Goal: Check status: Check status

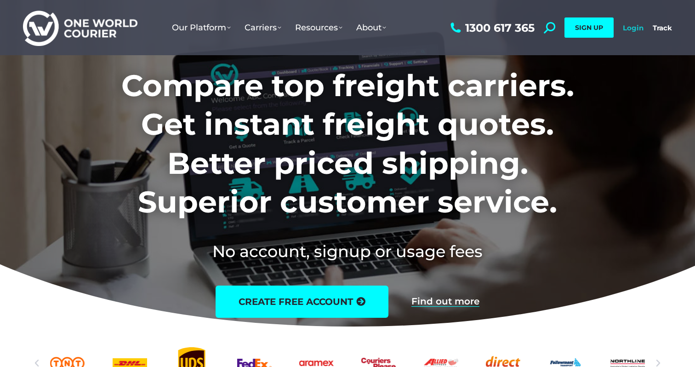
click at [638, 28] on link "Login" at bounding box center [633, 27] width 21 height 9
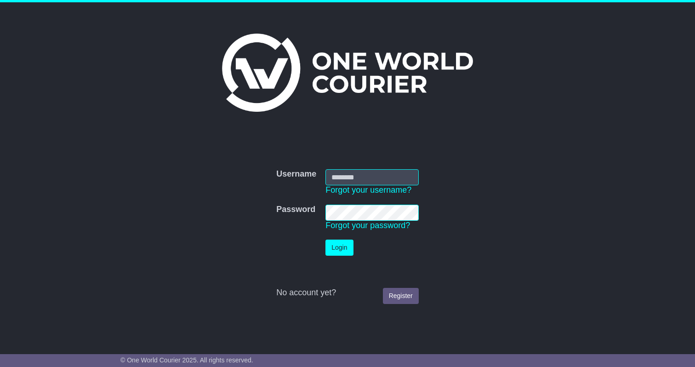
type input "**********"
click at [340, 246] on button "Login" at bounding box center [339, 247] width 28 height 16
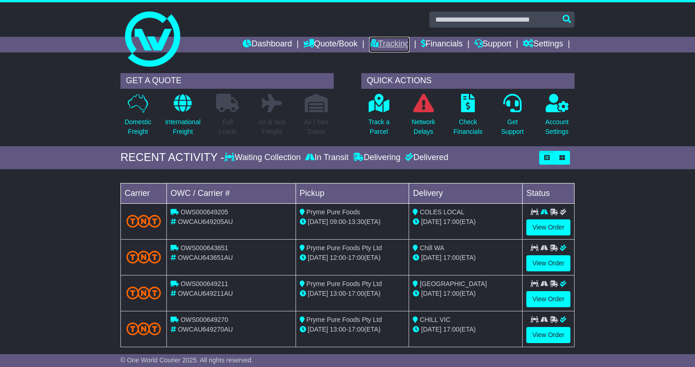
click at [371, 43] on link "Tracking" at bounding box center [389, 45] width 40 height 16
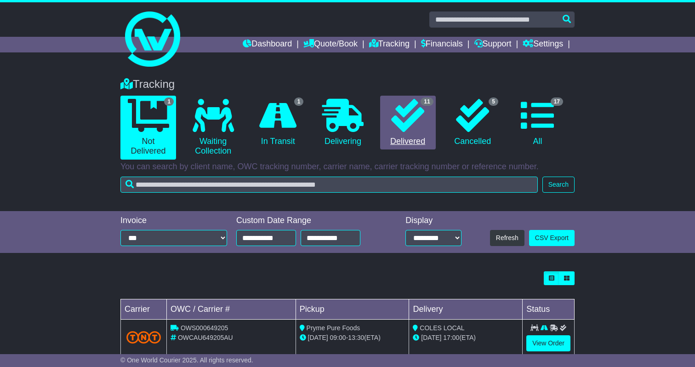
scroll to position [21, 0]
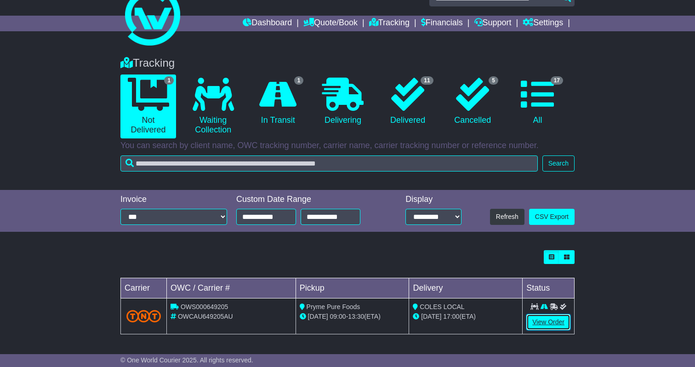
click at [566, 325] on link "View Order" at bounding box center [548, 322] width 44 height 16
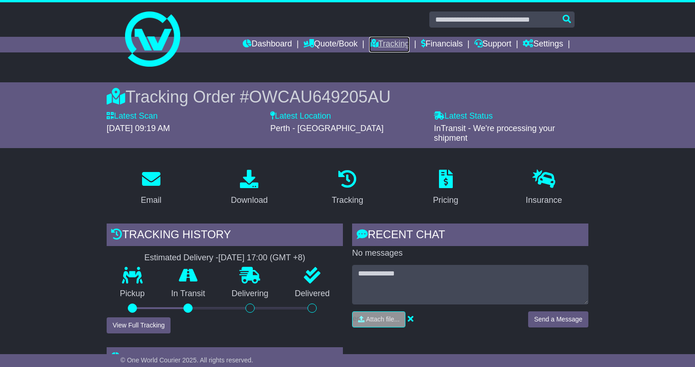
click at [369, 47] on icon at bounding box center [373, 43] width 9 height 8
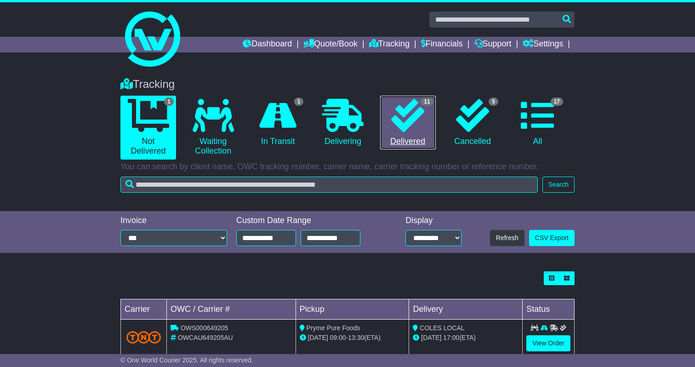
click at [401, 135] on link "11 Delivered" at bounding box center [408, 123] width 56 height 54
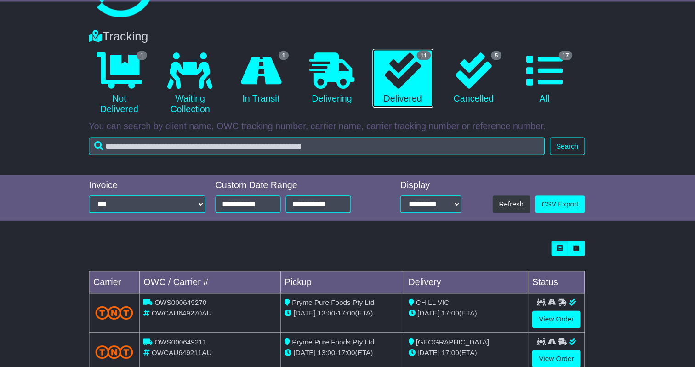
scroll to position [36, 0]
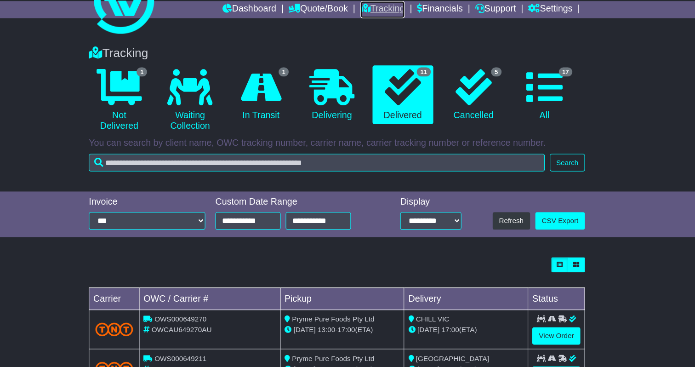
click at [375, 9] on link "Tracking" at bounding box center [389, 9] width 40 height 16
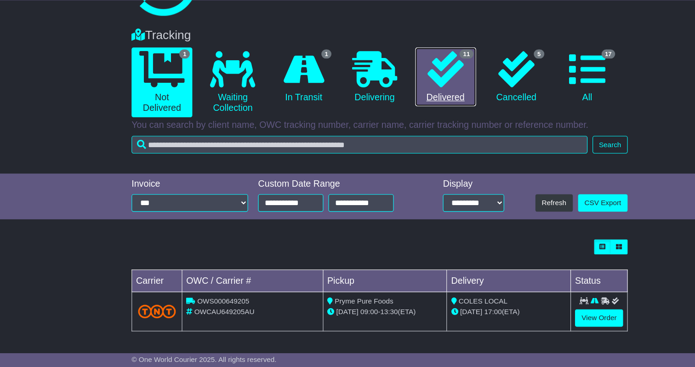
click at [409, 101] on icon at bounding box center [407, 94] width 33 height 33
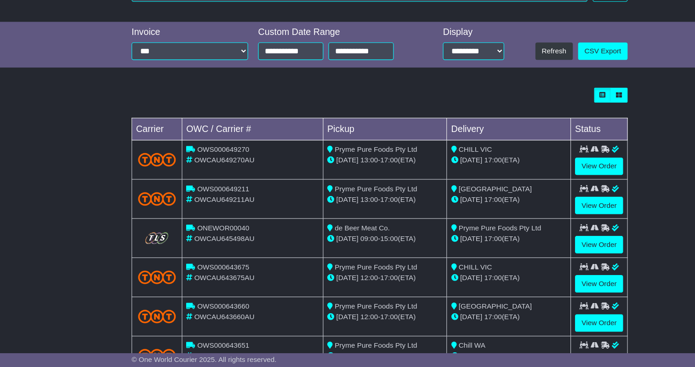
scroll to position [161, 0]
